Goal: Task Accomplishment & Management: Use online tool/utility

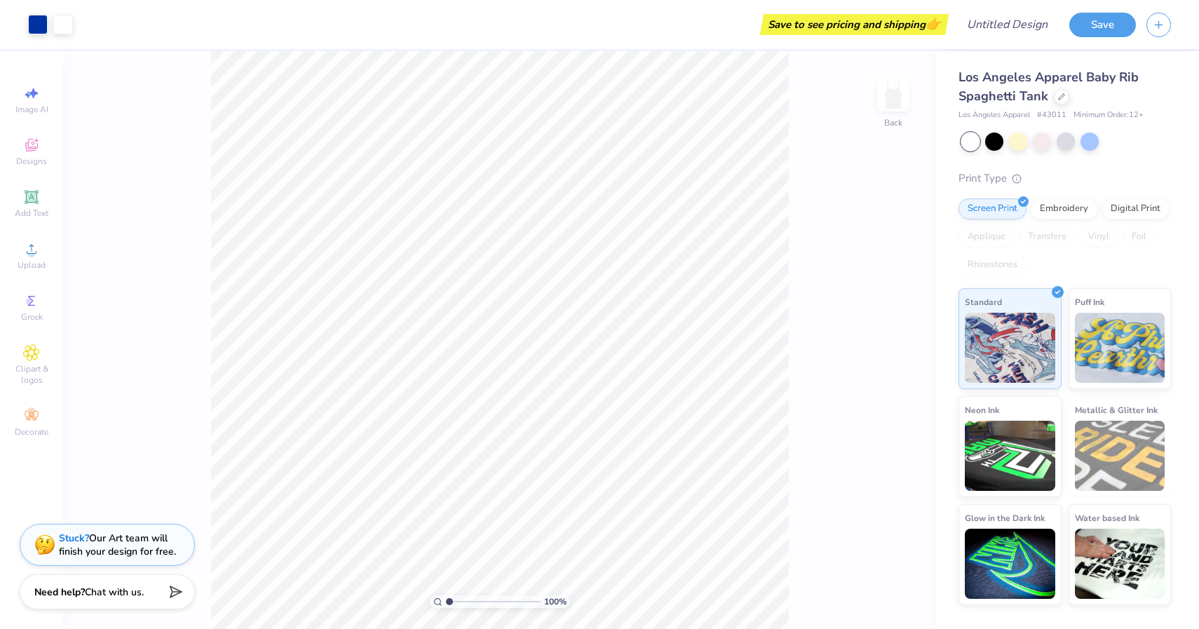
drag, startPoint x: 0, startPoint y: 0, endPoint x: 141, endPoint y: 299, distance: 330.2
click at [140, 267] on div "100 % Back" at bounding box center [499, 340] width 873 height 578
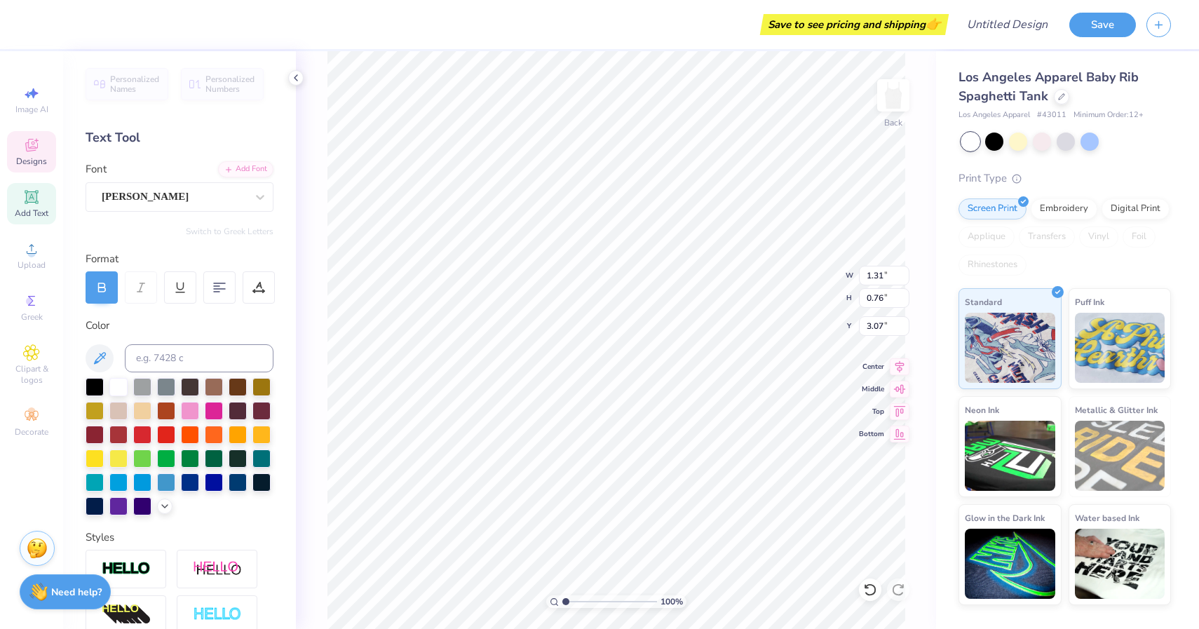
type textarea "l"
type input "6.38"
type input "1.12"
type input "3.03"
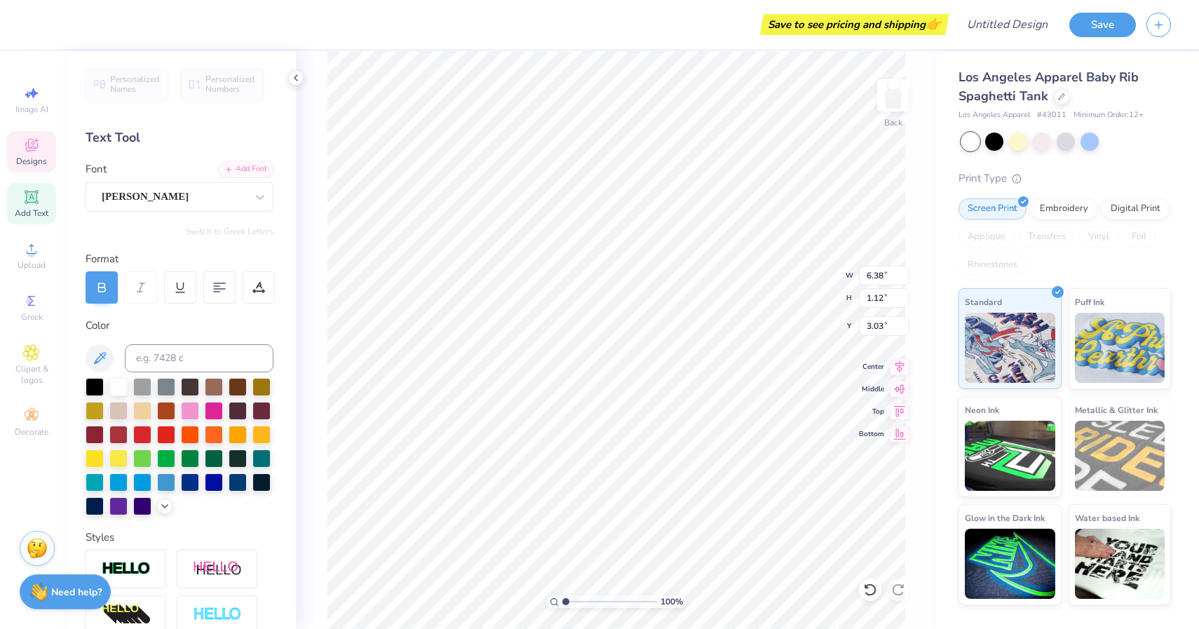
type textarea "Gamma Phi Beta"
type input "1.13"
type input "3.70"
type input "4.29"
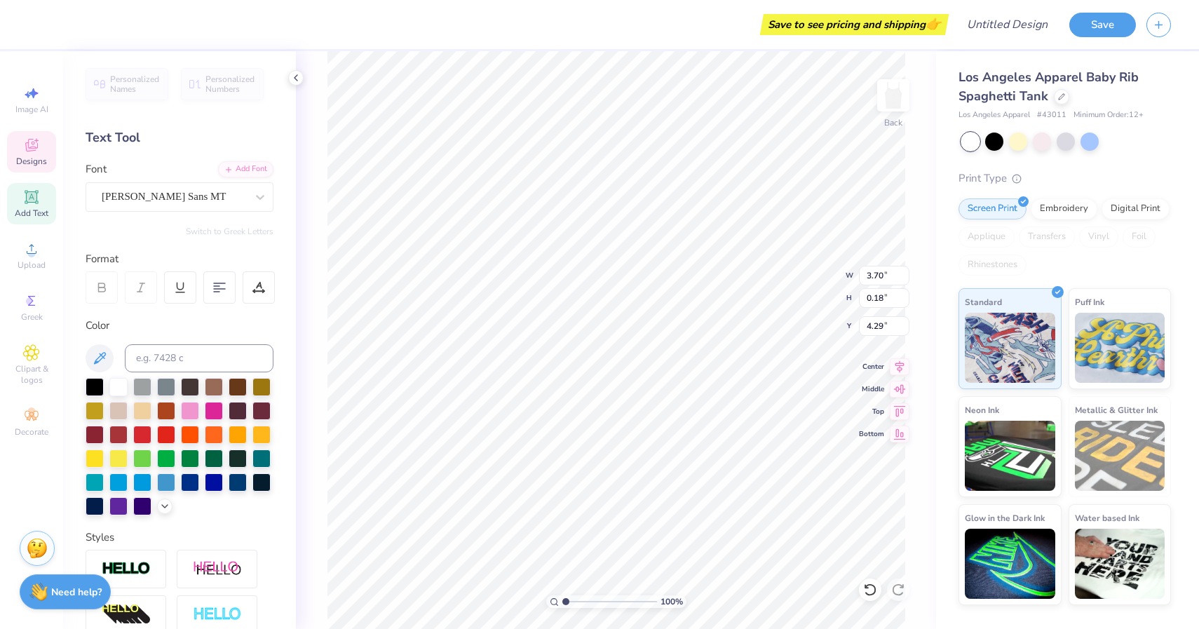
type textarea "P"
type textarea "1874"
